Goal: Information Seeking & Learning: Learn about a topic

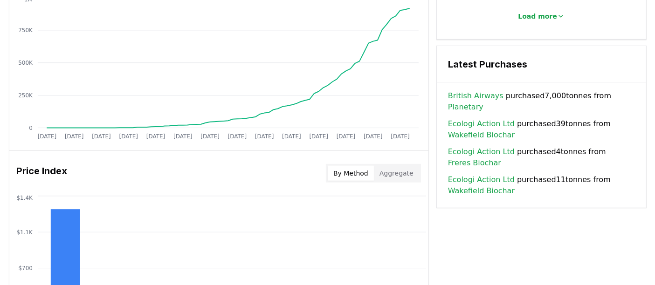
scroll to position [626, 0]
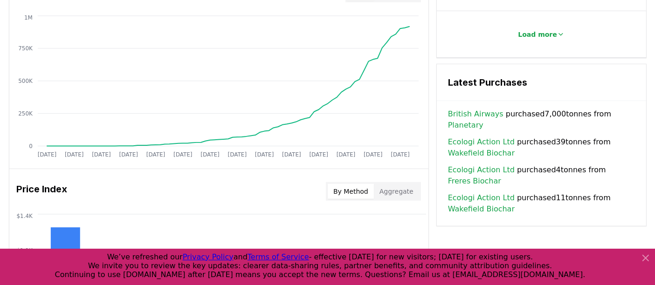
click at [487, 109] on link "British Airways" at bounding box center [475, 114] width 55 height 11
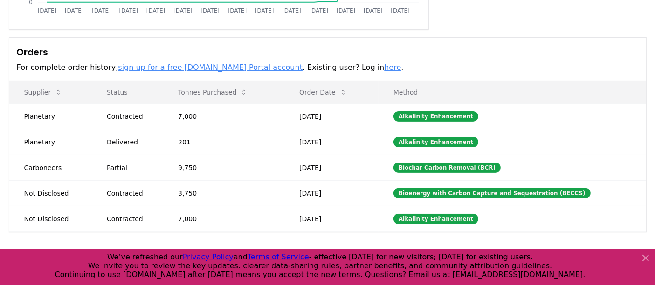
scroll to position [251, 0]
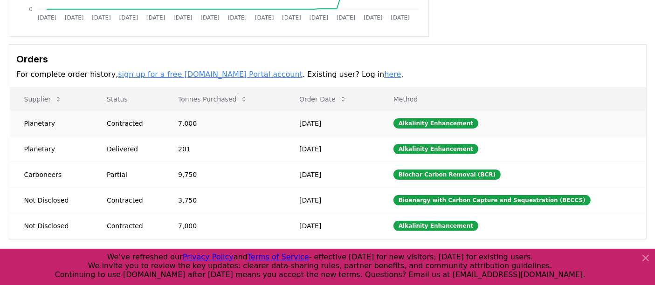
click at [70, 110] on td "Planetary" at bounding box center [50, 123] width 82 height 26
drag, startPoint x: 249, startPoint y: 100, endPoint x: 298, endPoint y: 94, distance: 48.8
click at [250, 110] on td "7,000" at bounding box center [223, 123] width 121 height 26
click at [342, 110] on td "[DATE]" at bounding box center [331, 123] width 94 height 26
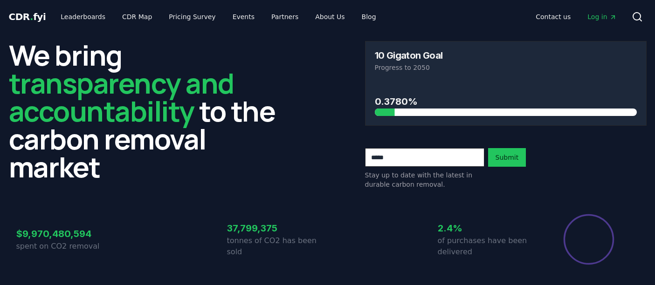
scroll to position [626, 0]
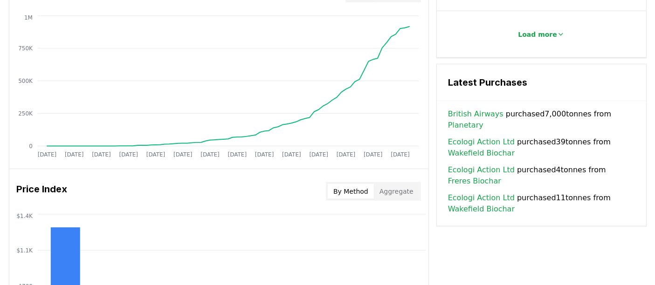
drag, startPoint x: 446, startPoint y: 86, endPoint x: 632, endPoint y: 83, distance: 186.9
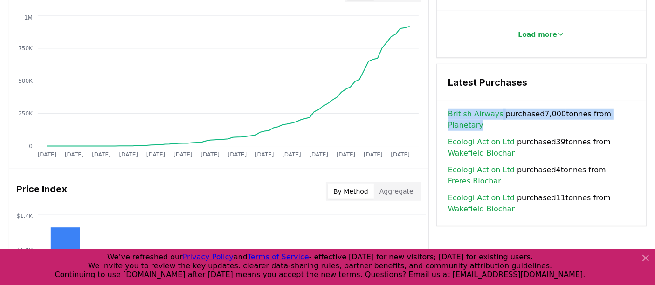
drag, startPoint x: 446, startPoint y: 90, endPoint x: 631, endPoint y: 92, distance: 184.6
click at [631, 109] on div "British Airways purchased 7,000 tonnes from Planetary Ecologi Action Ltd purcha…" at bounding box center [541, 167] width 209 height 117
